Goal: Information Seeking & Learning: Learn about a topic

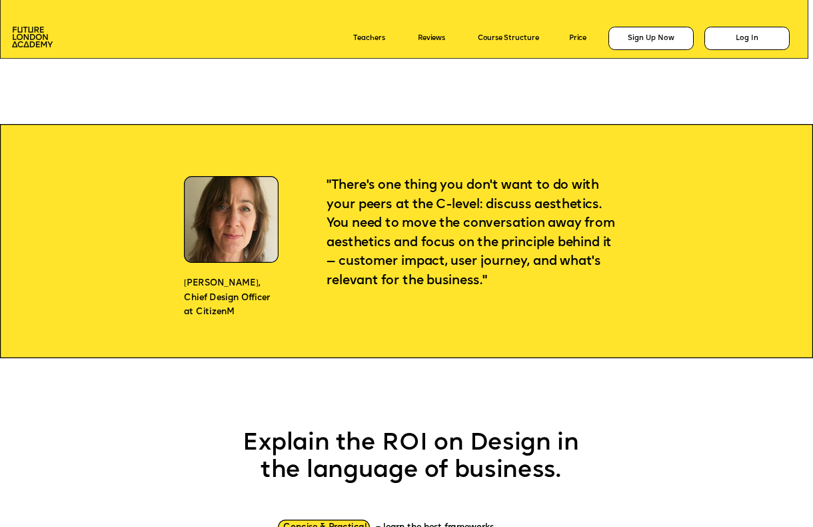
scroll to position [853, 0]
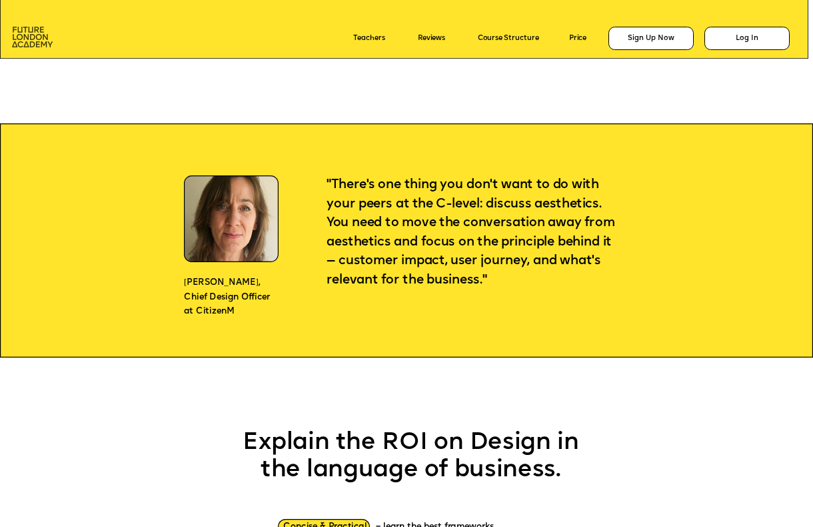
click at [34, 38] on img at bounding box center [32, 37] width 41 height 21
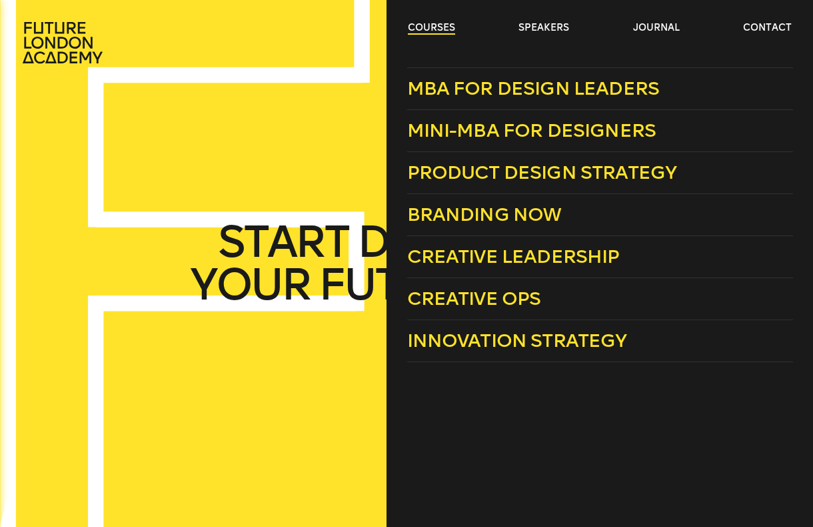
click at [449, 28] on link "courses" at bounding box center [431, 27] width 47 height 13
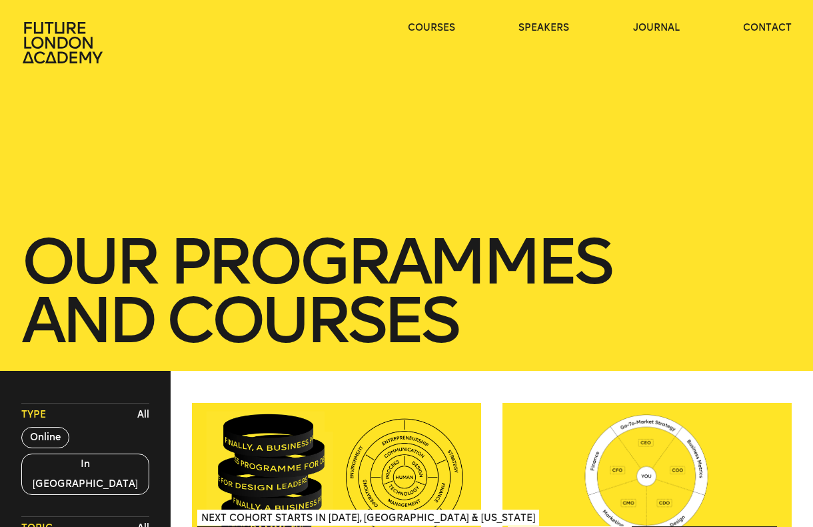
click at [570, 31] on ul "courses speakers journal contact" at bounding box center [600, 42] width 384 height 43
click at [542, 24] on link "speakers" at bounding box center [544, 27] width 51 height 13
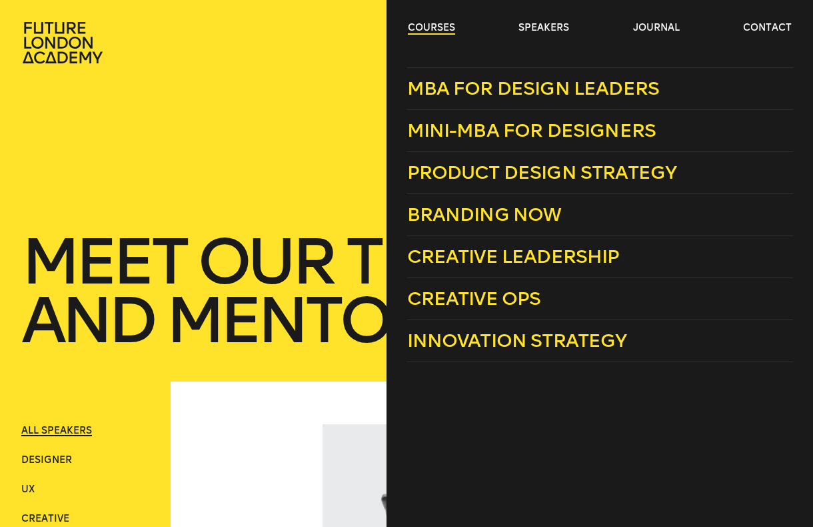
click at [442, 34] on link "courses" at bounding box center [431, 27] width 47 height 13
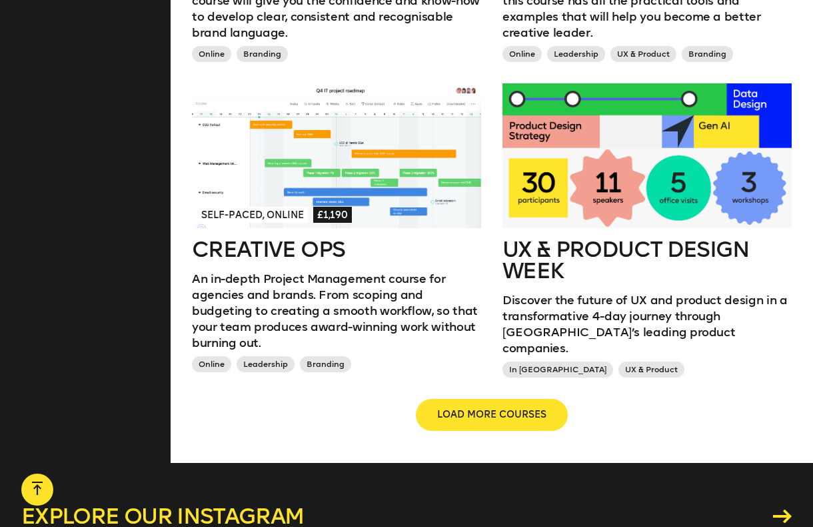
scroll to position [1305, 0]
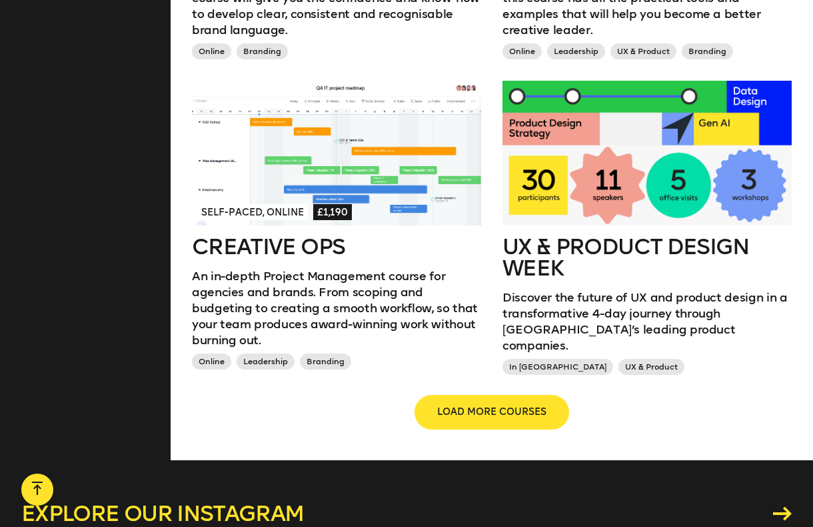
click at [481, 402] on button "LOAD MORE COURSES" at bounding box center [492, 412] width 152 height 32
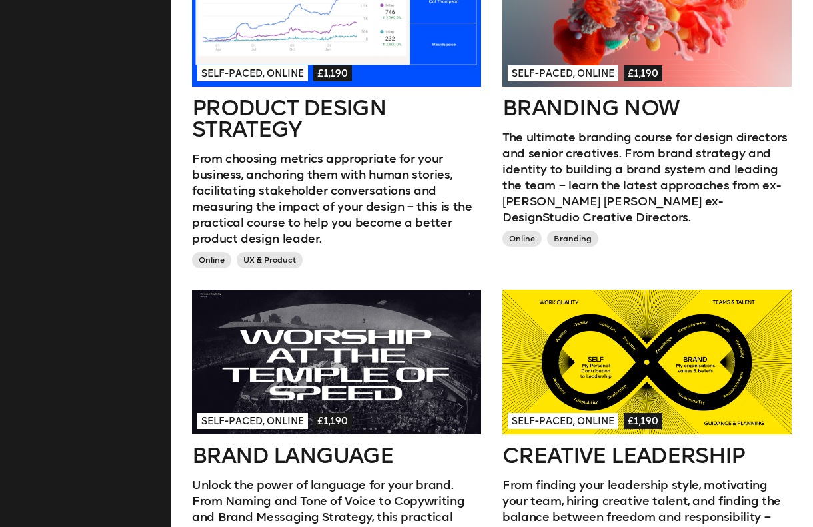
scroll to position [773, 0]
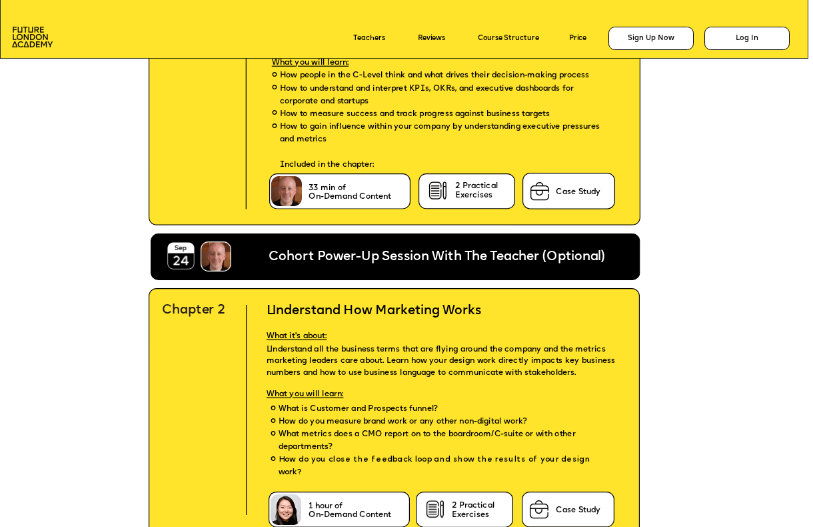
scroll to position [2679, 0]
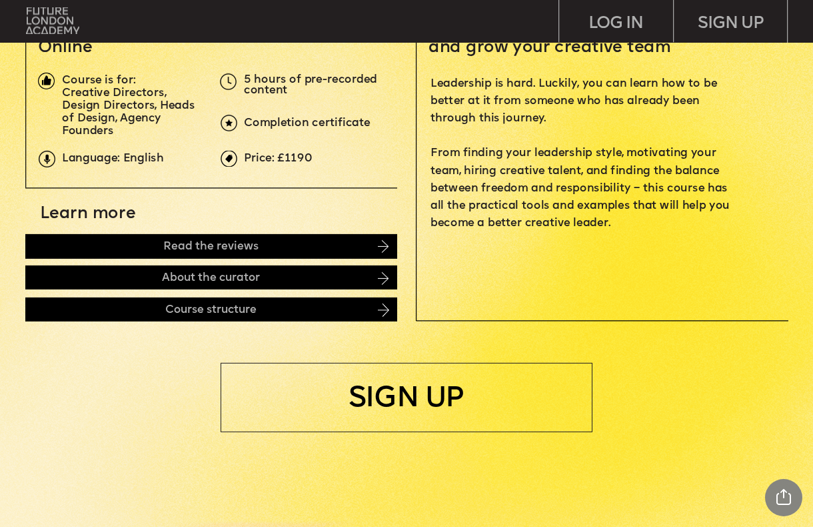
scroll to position [444, 0]
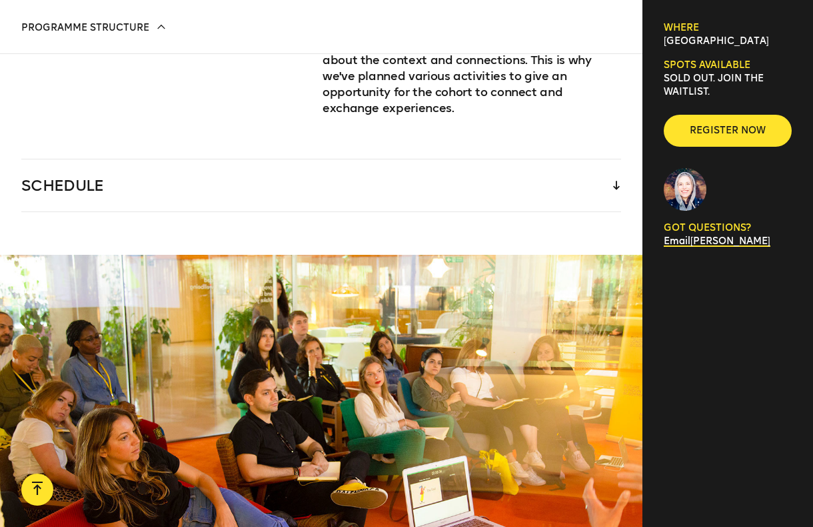
scroll to position [2183, 0]
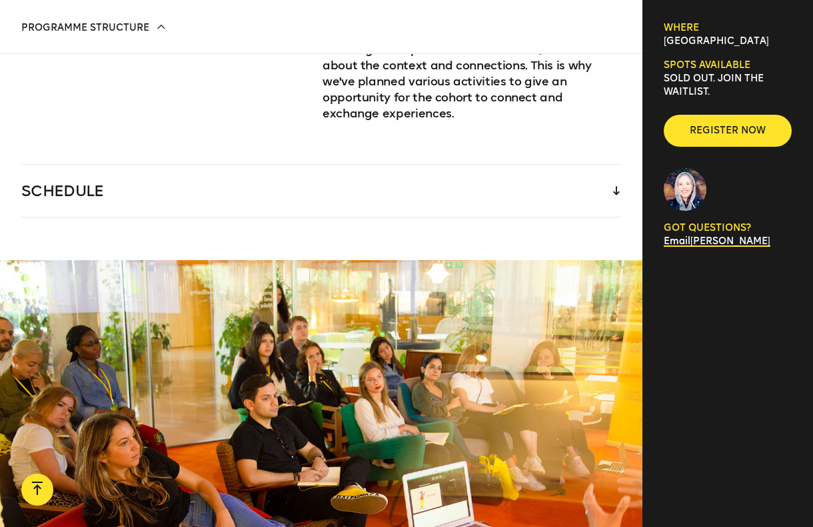
click at [525, 166] on div "SCHEDULE" at bounding box center [321, 191] width 600 height 52
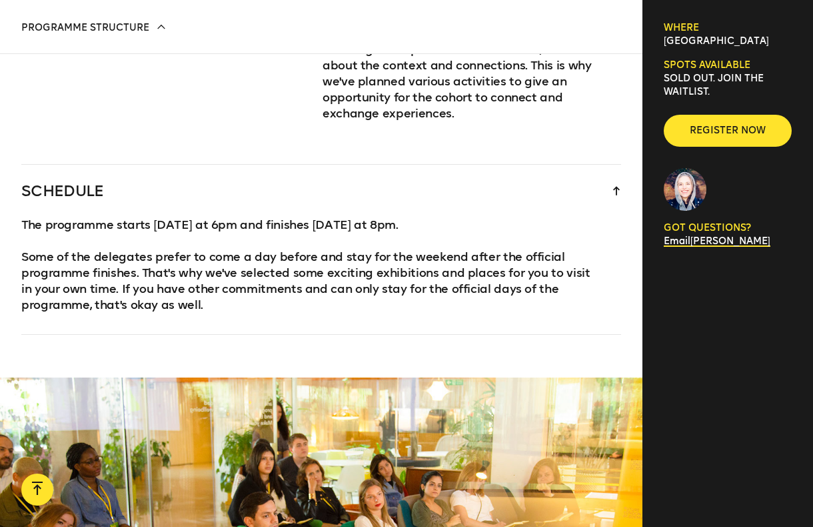
click at [525, 165] on div "SCHEDULE" at bounding box center [321, 191] width 600 height 52
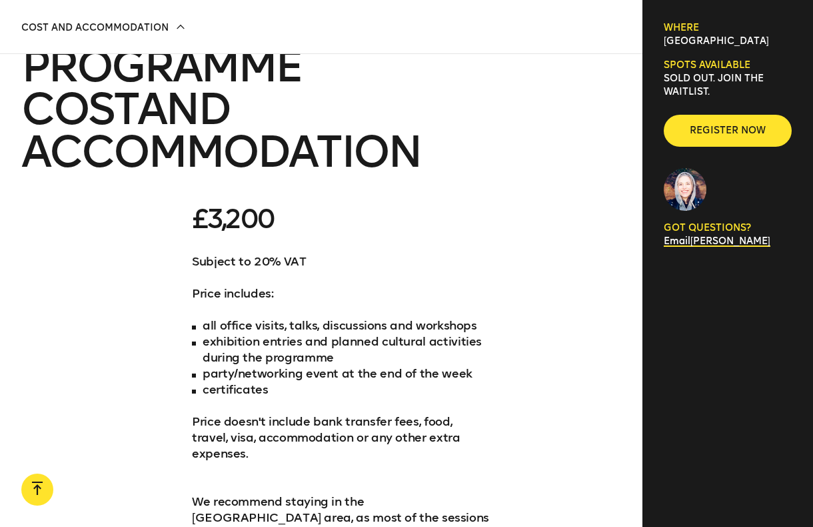
scroll to position [4175, 0]
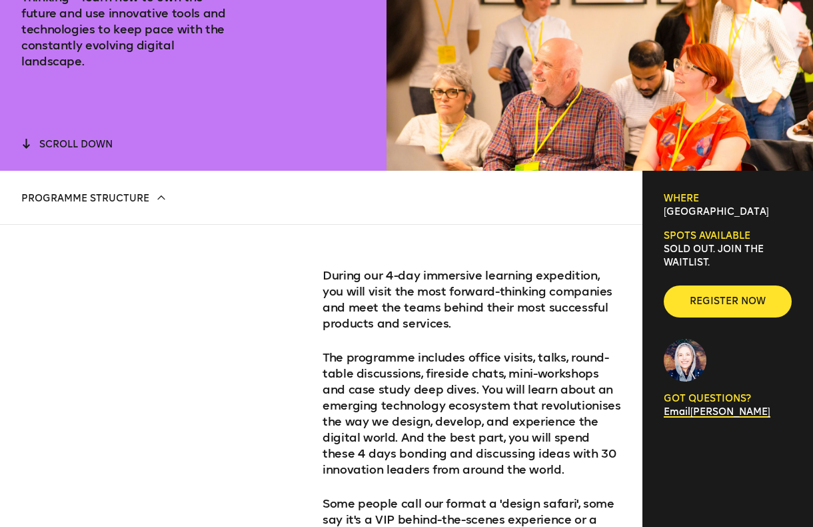
scroll to position [360, 0]
